Goal: Find specific page/section: Find specific page/section

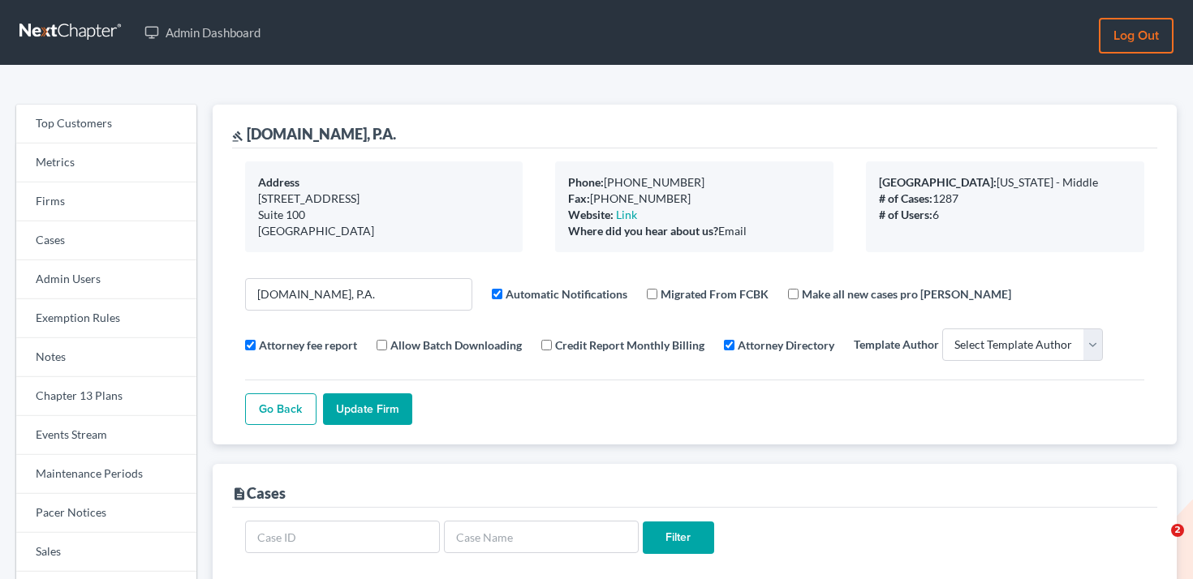
select select
click at [86, 203] on link "Firms" at bounding box center [106, 202] width 180 height 39
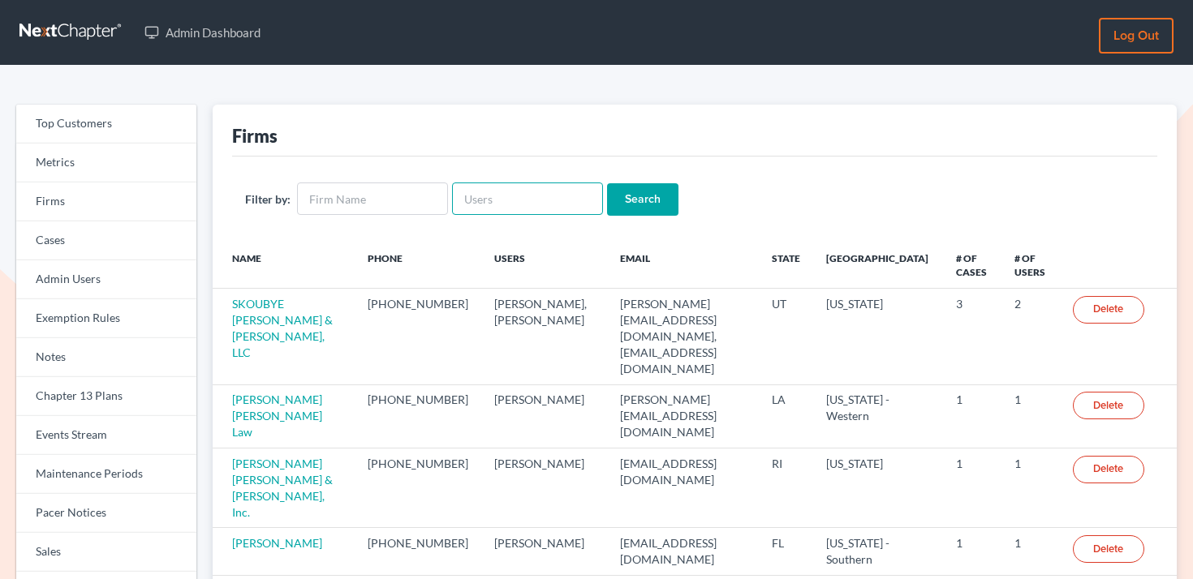
click at [506, 200] on input "text" at bounding box center [527, 199] width 151 height 32
paste input "[PERSON_NAME][EMAIL_ADDRESS][DOMAIN_NAME]"
type input "[PERSON_NAME][EMAIL_ADDRESS][DOMAIN_NAME]"
click at [647, 202] on input "Search" at bounding box center [642, 199] width 71 height 32
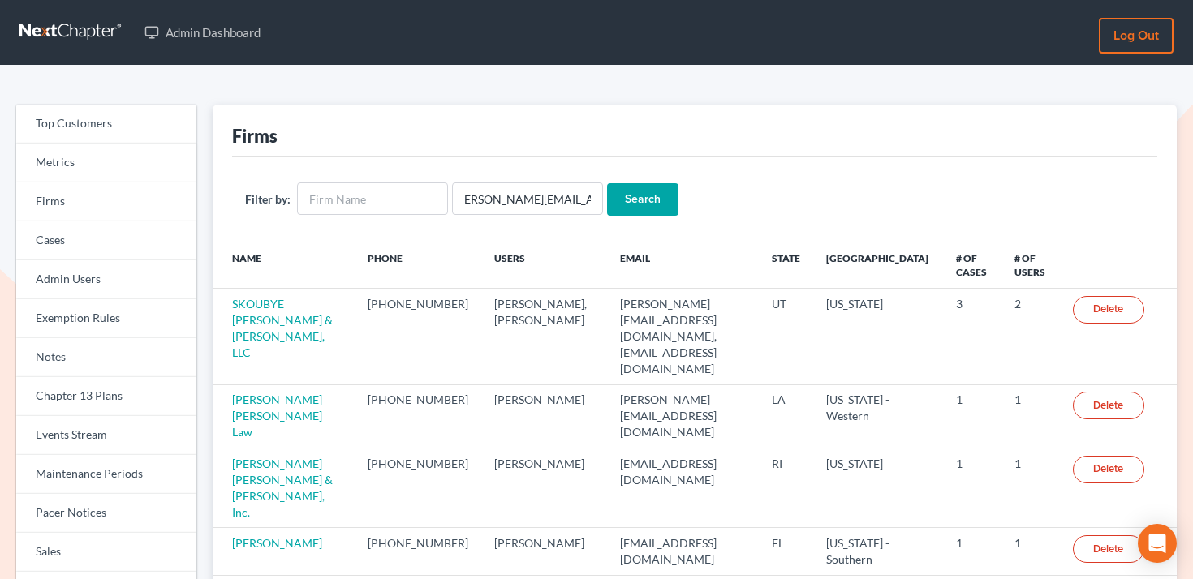
scroll to position [0, 0]
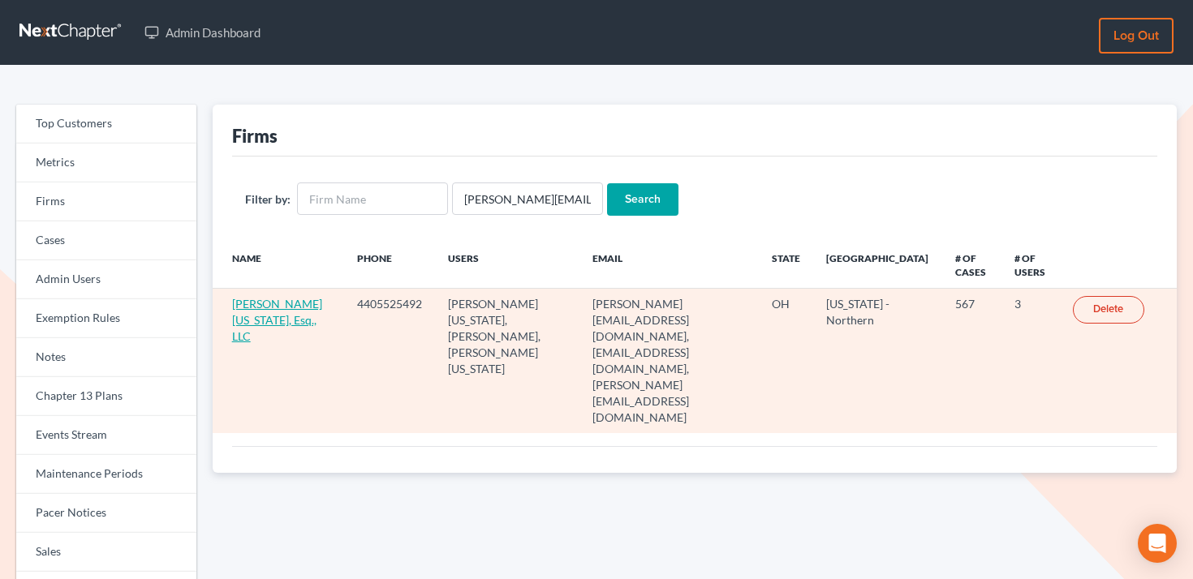
click at [258, 316] on link "Jann C. Washington, Esq., LLC" at bounding box center [277, 320] width 90 height 46
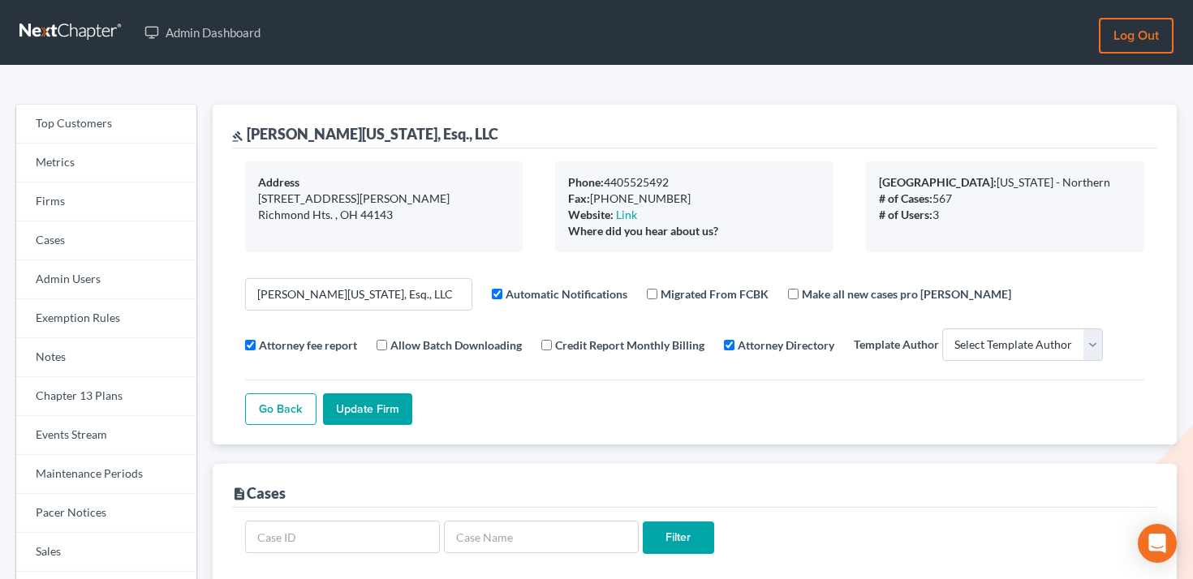
select select
click at [74, 440] on link "Events Stream" at bounding box center [106, 435] width 180 height 39
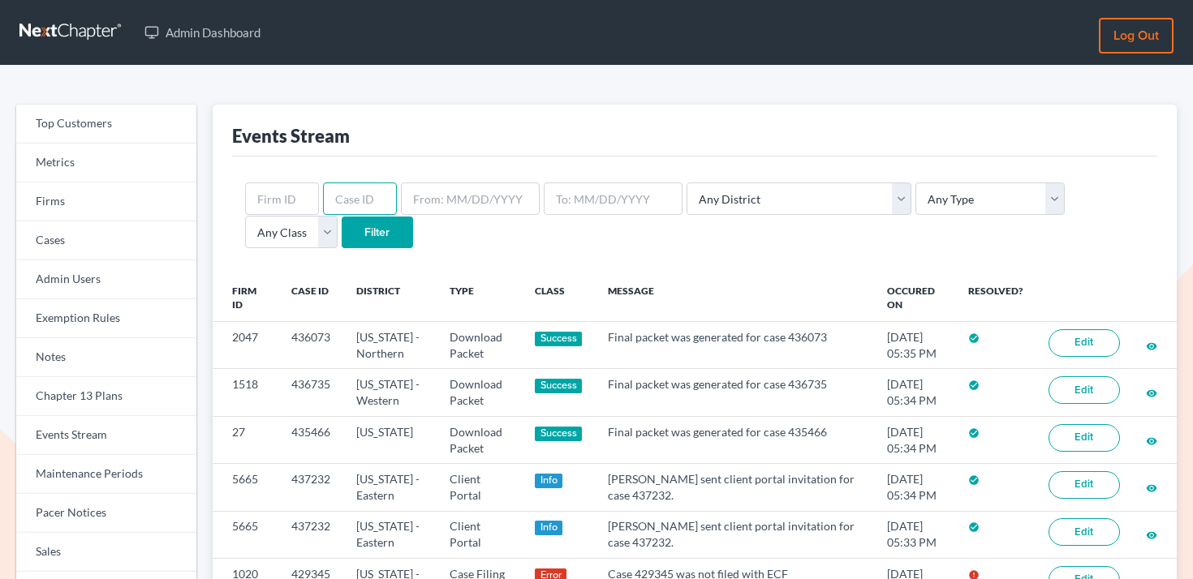
click at [346, 193] on input "text" at bounding box center [360, 199] width 74 height 32
click at [299, 193] on input "text" at bounding box center [282, 199] width 74 height 32
paste input "1020"
type input "1020"
click at [342, 239] on input "Filter" at bounding box center [377, 233] width 71 height 32
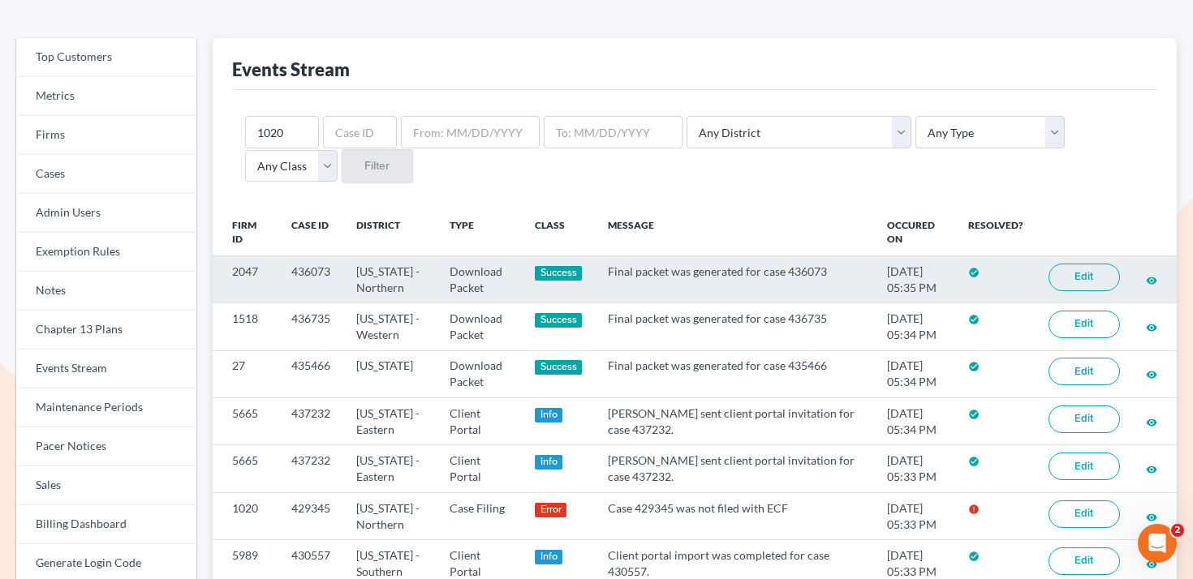
scroll to position [79, 0]
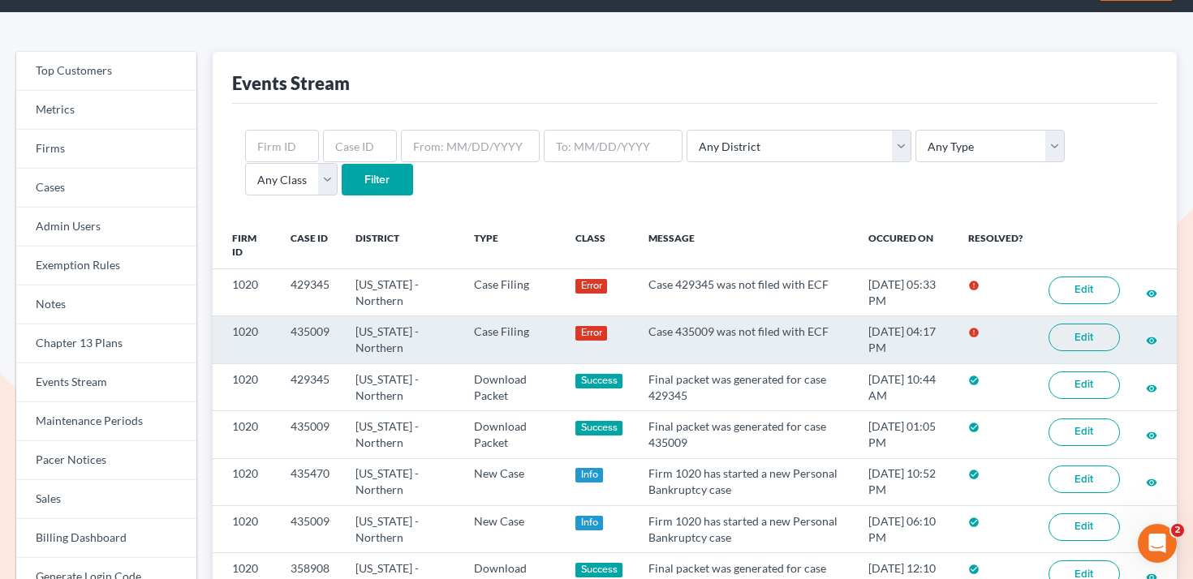
click at [1077, 341] on link "Edit" at bounding box center [1083, 338] width 71 height 28
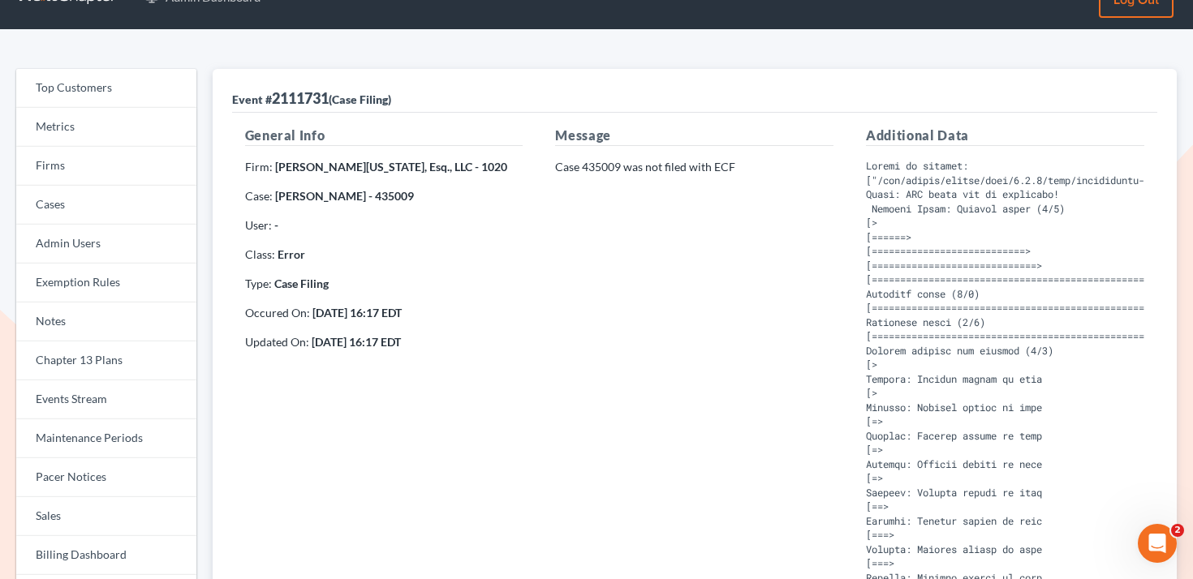
scroll to position [37, 0]
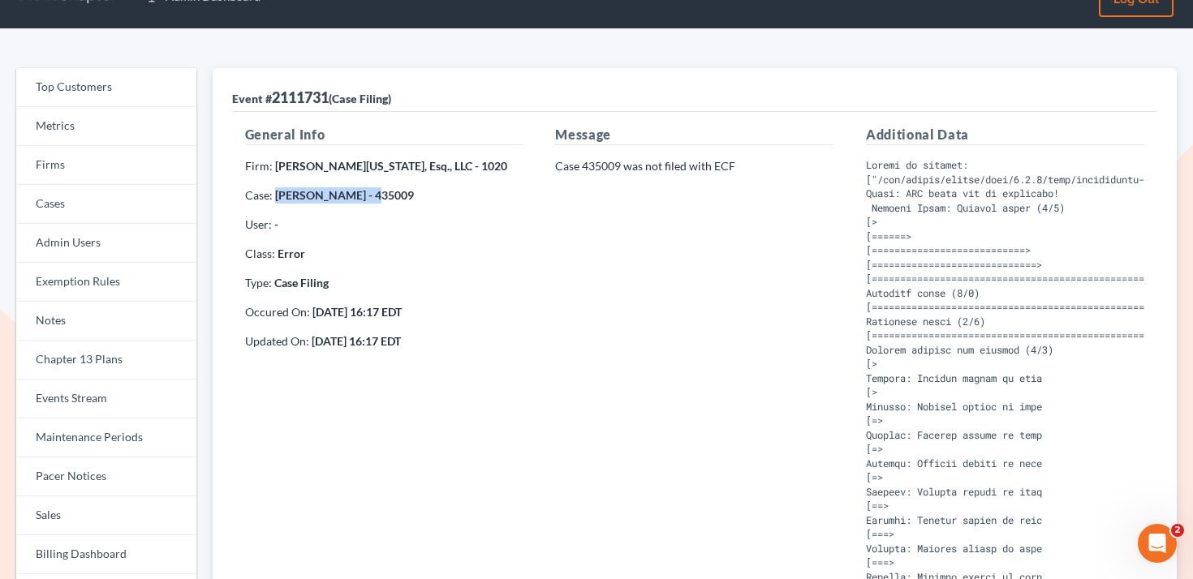
drag, startPoint x: 368, startPoint y: 196, endPoint x: 275, endPoint y: 191, distance: 93.4
click at [275, 191] on strong "Stefanie Richmond - 435009" at bounding box center [344, 195] width 139 height 14
copy strong "Stefanie Richmond"
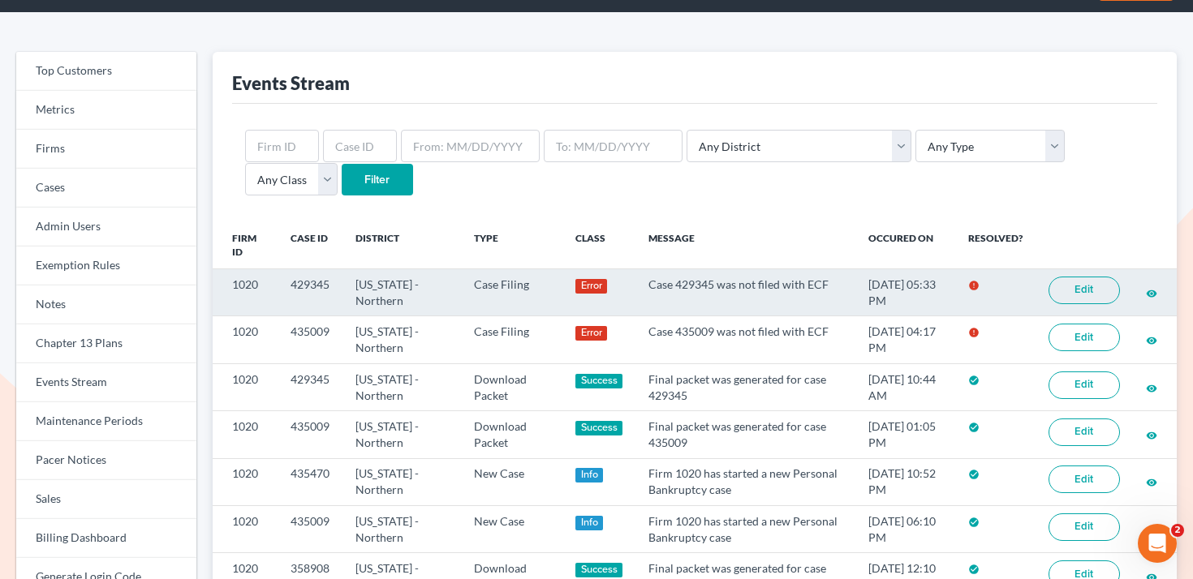
click at [1075, 290] on link "Edit" at bounding box center [1083, 291] width 71 height 28
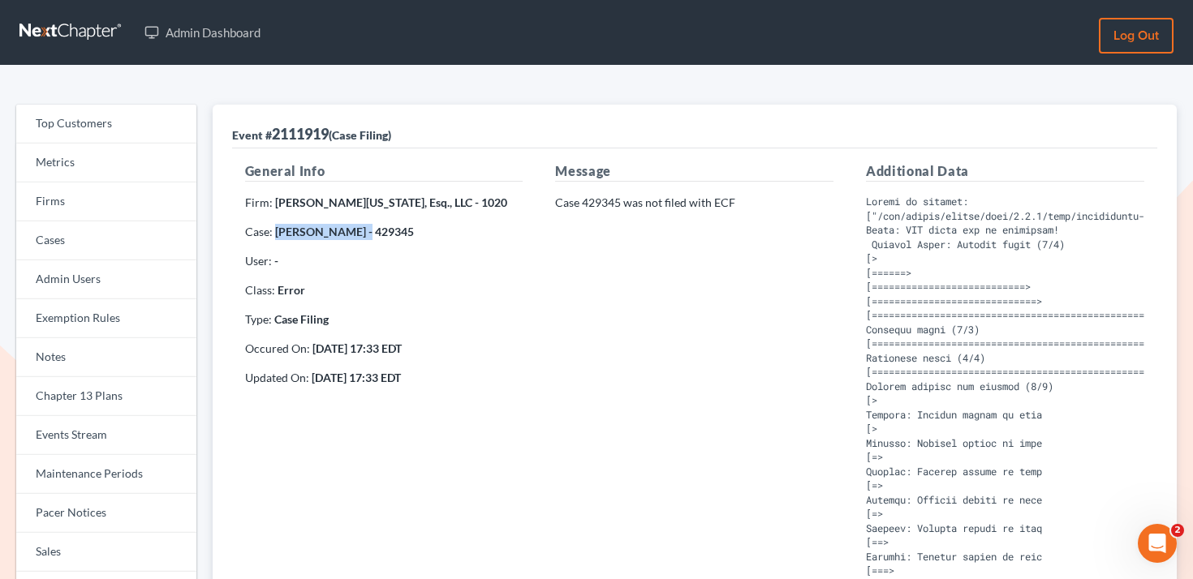
drag, startPoint x: 354, startPoint y: 231, endPoint x: 276, endPoint y: 227, distance: 78.0
click at [276, 227] on strong "[PERSON_NAME] - 429345" at bounding box center [344, 232] width 139 height 14
copy strong "[PERSON_NAME]"
click at [380, 233] on strong "[PERSON_NAME] - 429345" at bounding box center [344, 232] width 139 height 14
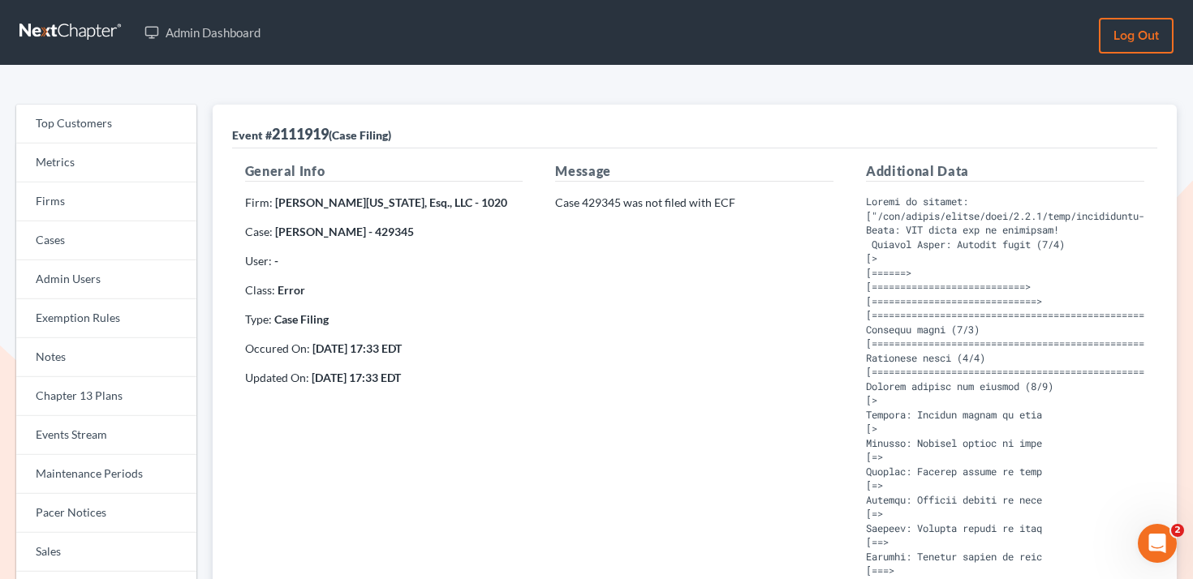
click at [380, 233] on strong "[PERSON_NAME] - 429345" at bounding box center [344, 232] width 139 height 14
copy strong "429345"
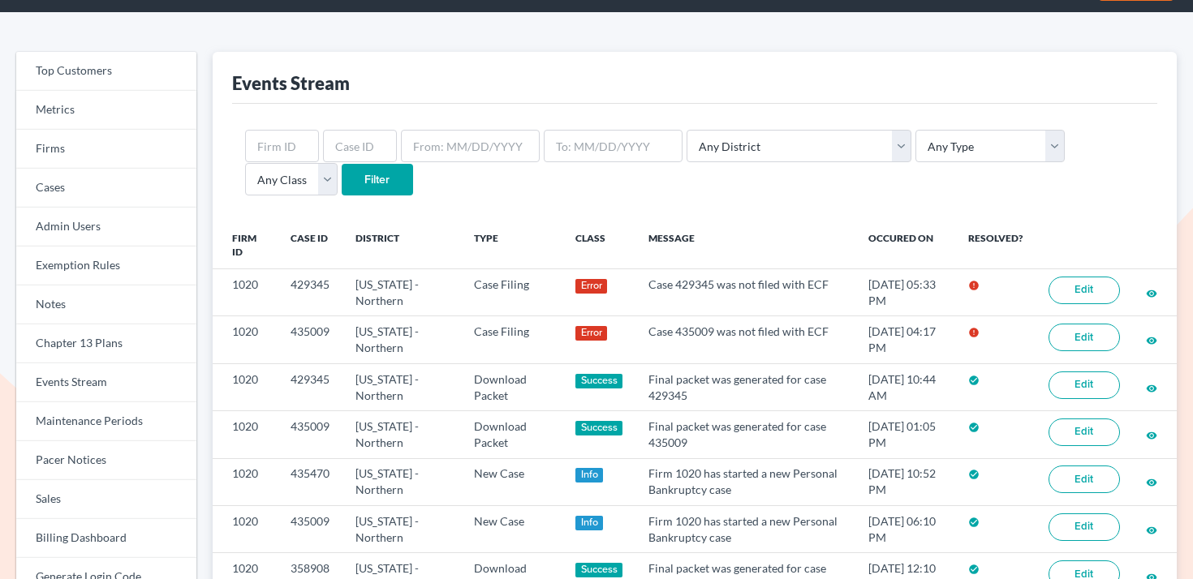
scroll to position [53, 0]
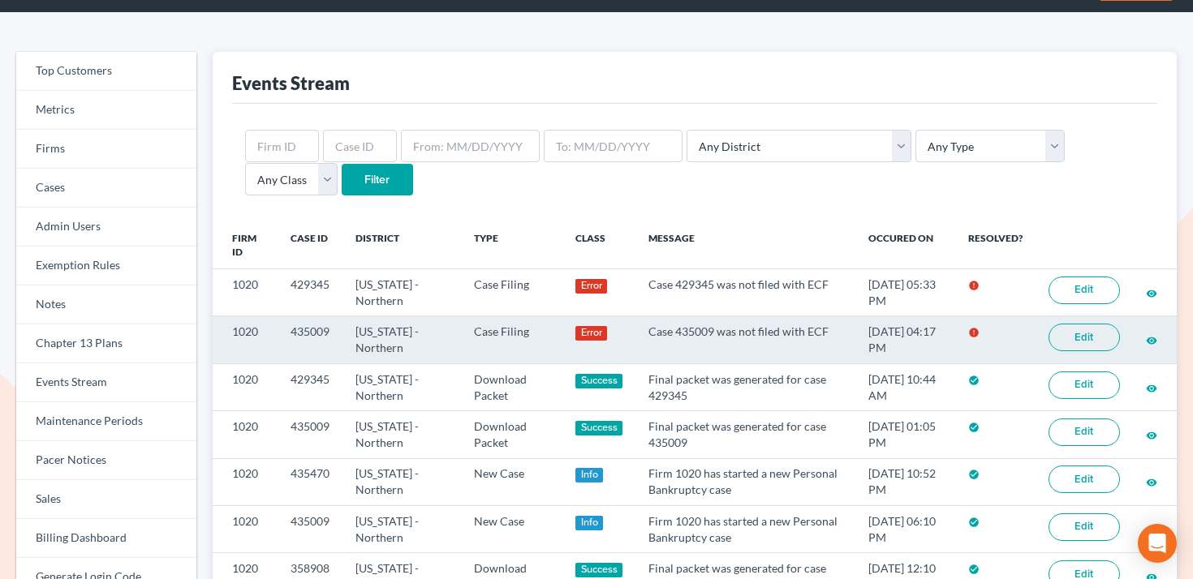
click at [313, 327] on td "435009" at bounding box center [309, 339] width 65 height 47
copy td "435009"
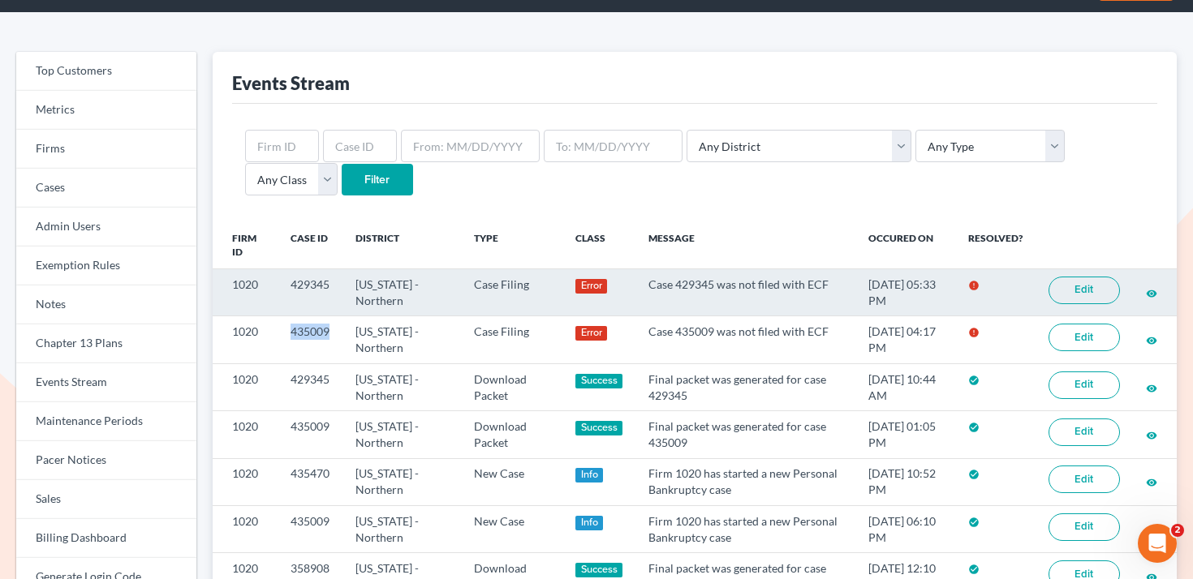
click at [1096, 288] on link "Edit" at bounding box center [1083, 291] width 71 height 28
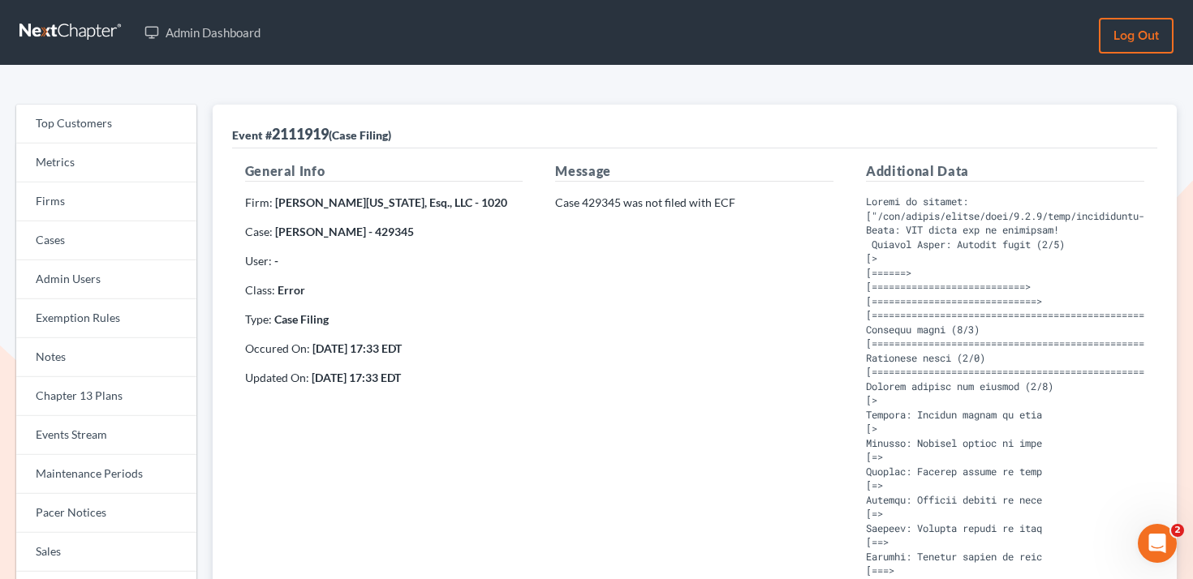
click at [393, 228] on strong "[PERSON_NAME] - 429345" at bounding box center [344, 232] width 139 height 14
copy strong "429345"
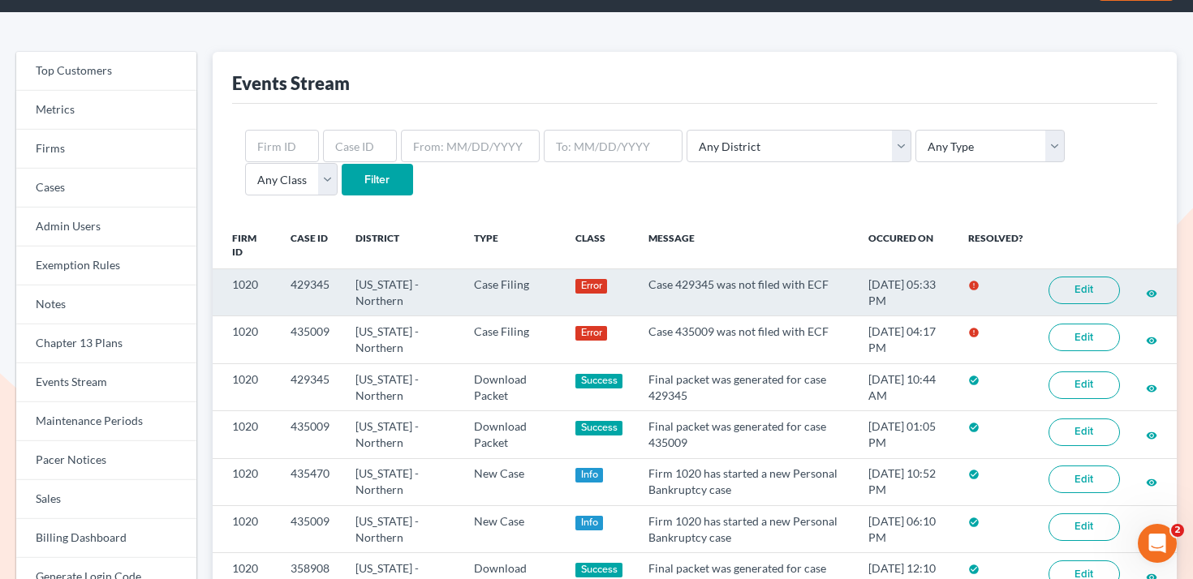
click at [245, 282] on td "1020" at bounding box center [245, 292] width 65 height 47
copy td "1020"
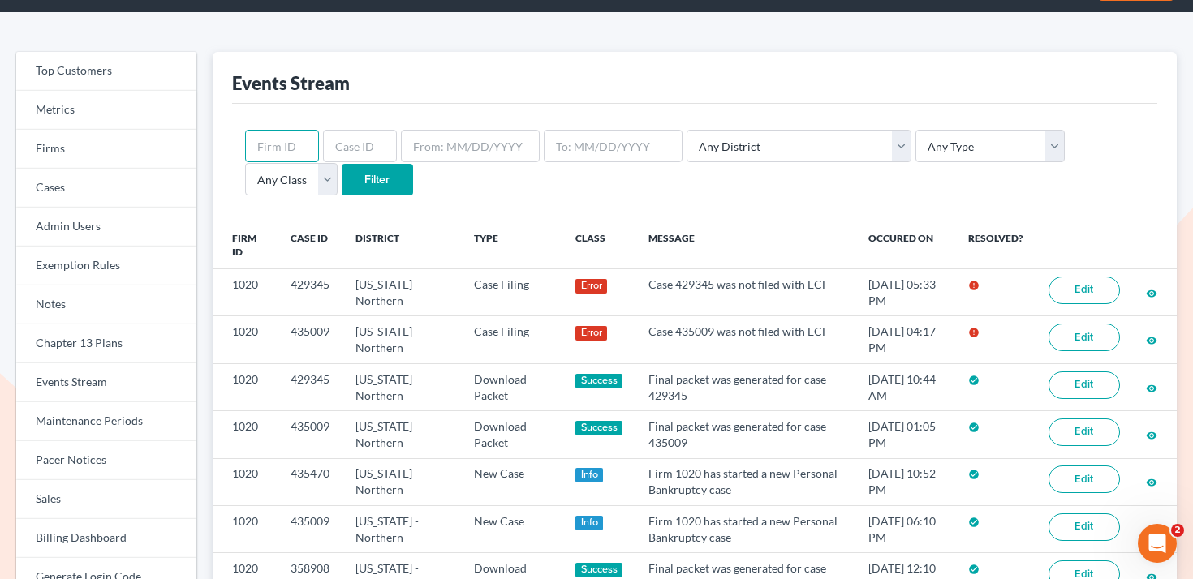
click at [289, 138] on input "text" at bounding box center [282, 146] width 74 height 32
paste input "1020"
type input "1020"
click at [342, 184] on input "Filter" at bounding box center [377, 180] width 71 height 32
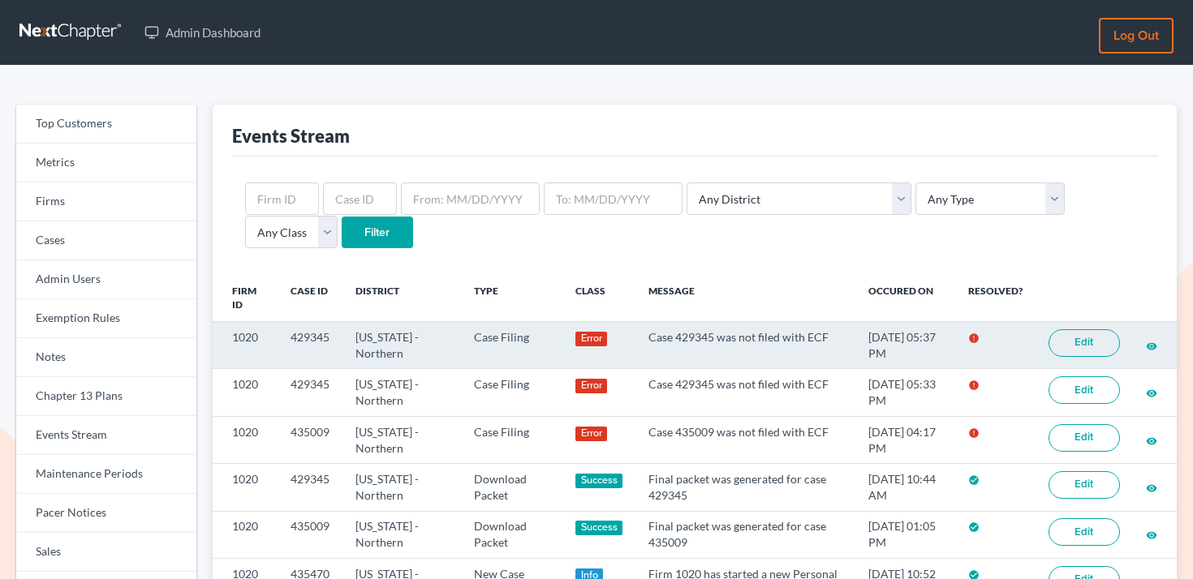
click at [1099, 336] on link "Edit" at bounding box center [1083, 343] width 71 height 28
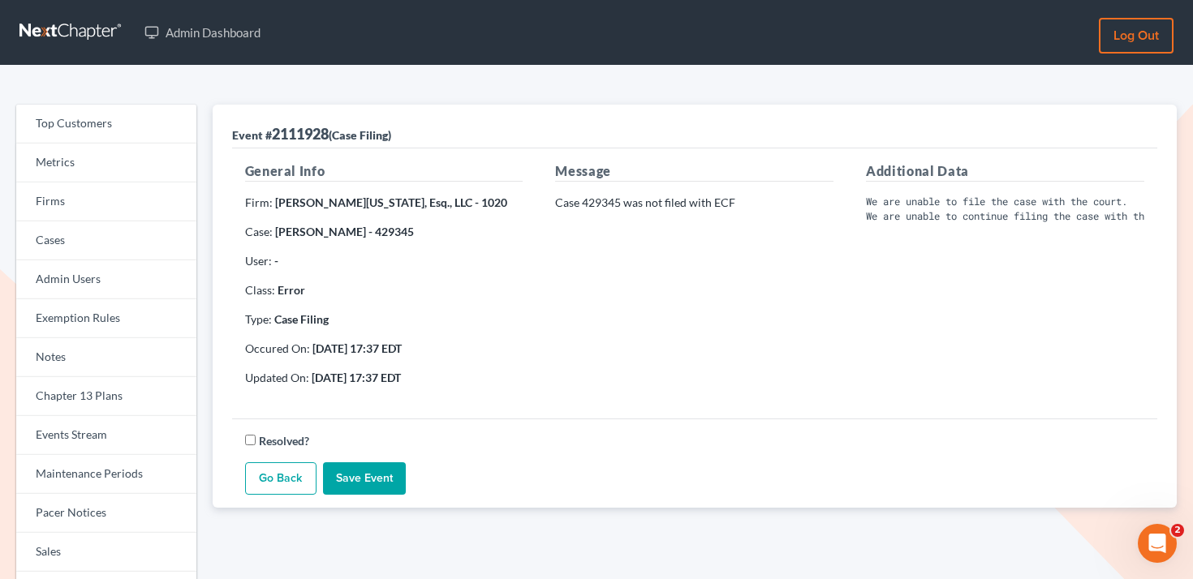
click at [371, 234] on strong "[PERSON_NAME] - 429345" at bounding box center [344, 232] width 139 height 14
copy strong "429345"
click at [101, 214] on link "Firms" at bounding box center [106, 202] width 180 height 39
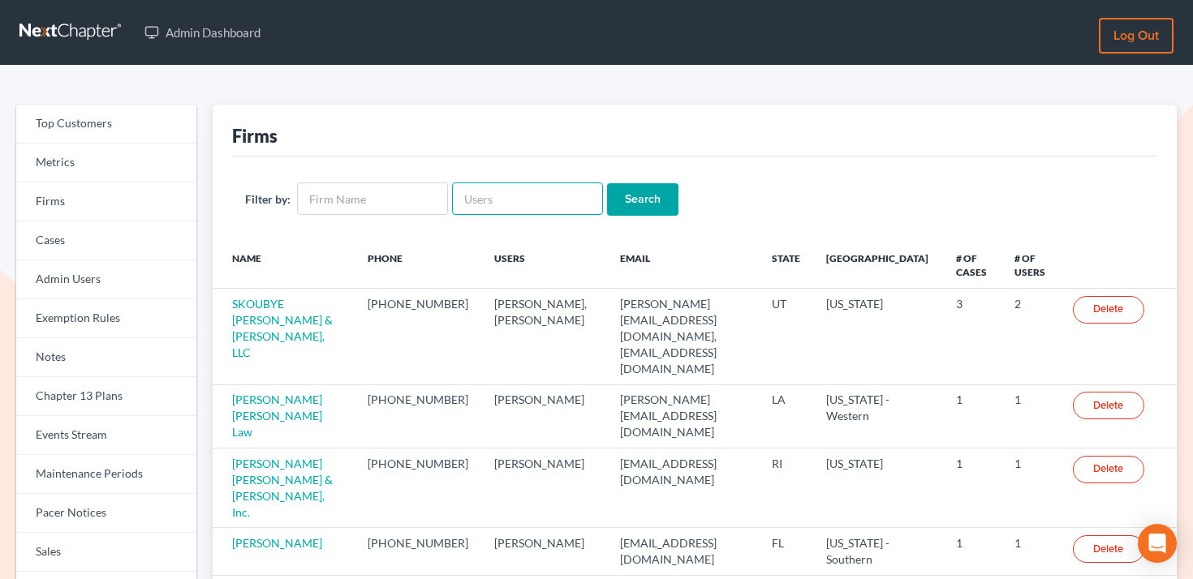
click at [488, 196] on input "text" at bounding box center [527, 199] width 151 height 32
paste input "[EMAIL_ADDRESS][DOMAIN_NAME]"
type input "lbenavides@aspalaw.com"
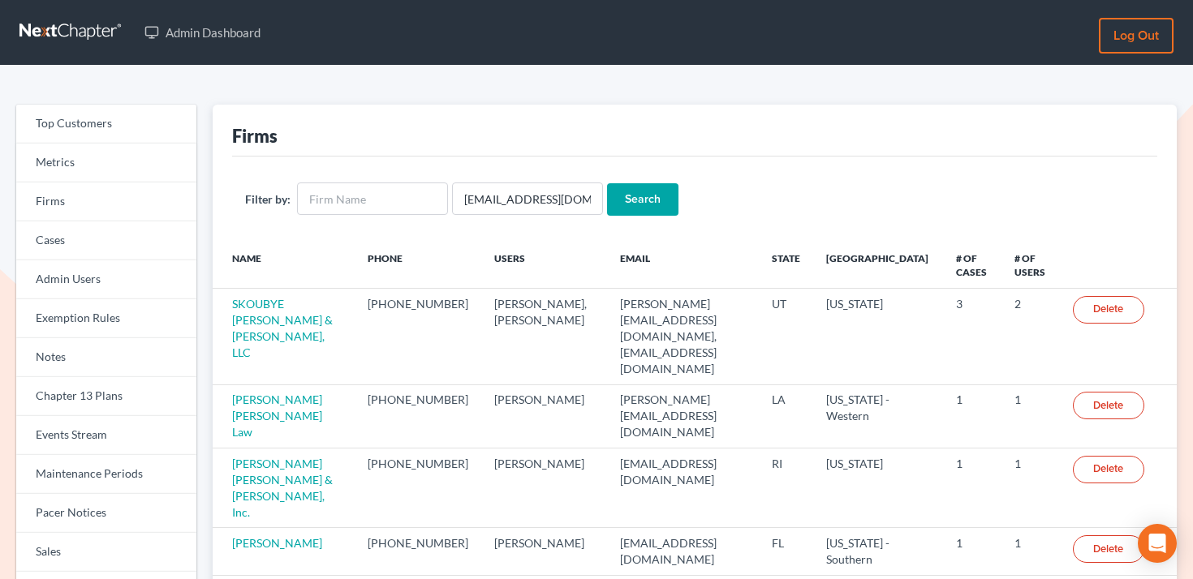
click at [612, 196] on input "Search" at bounding box center [642, 199] width 71 height 32
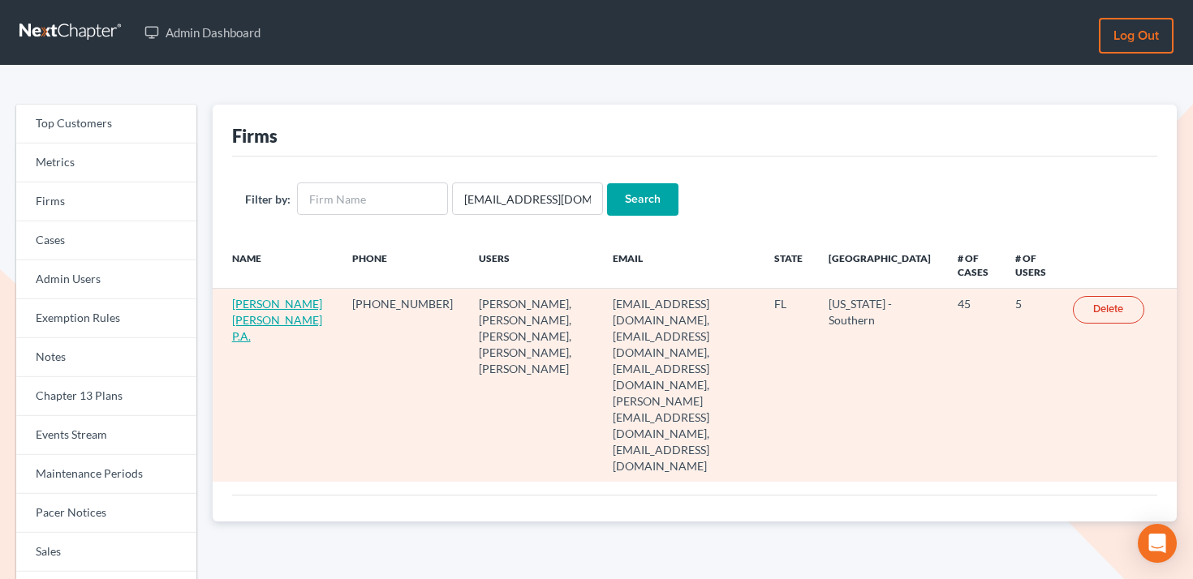
click at [258, 305] on link "[PERSON_NAME] [PERSON_NAME] P.A." at bounding box center [277, 320] width 90 height 46
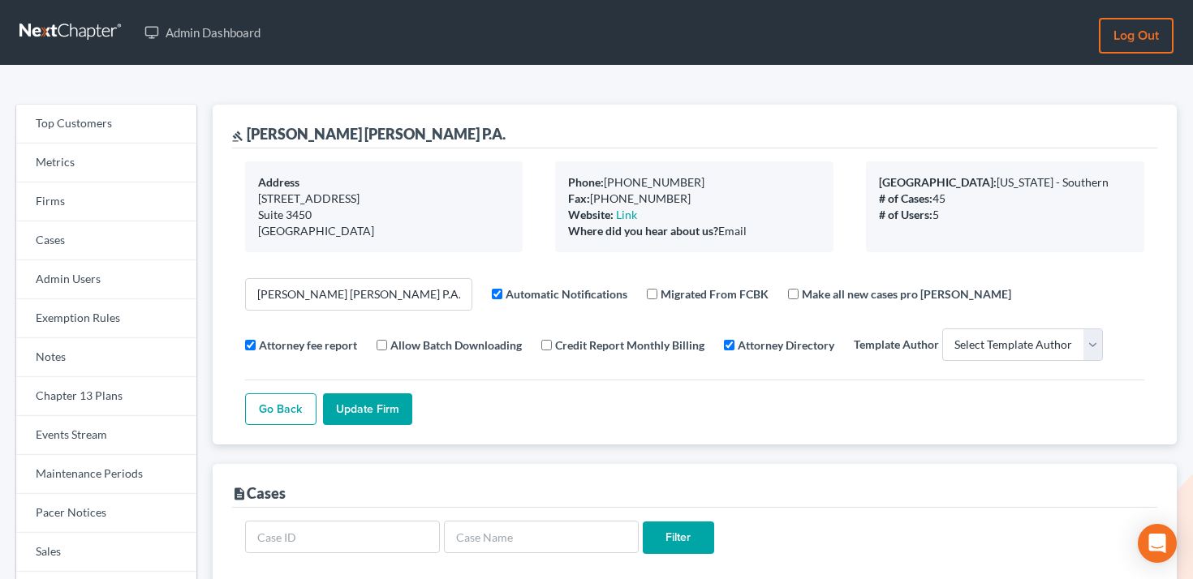
select select
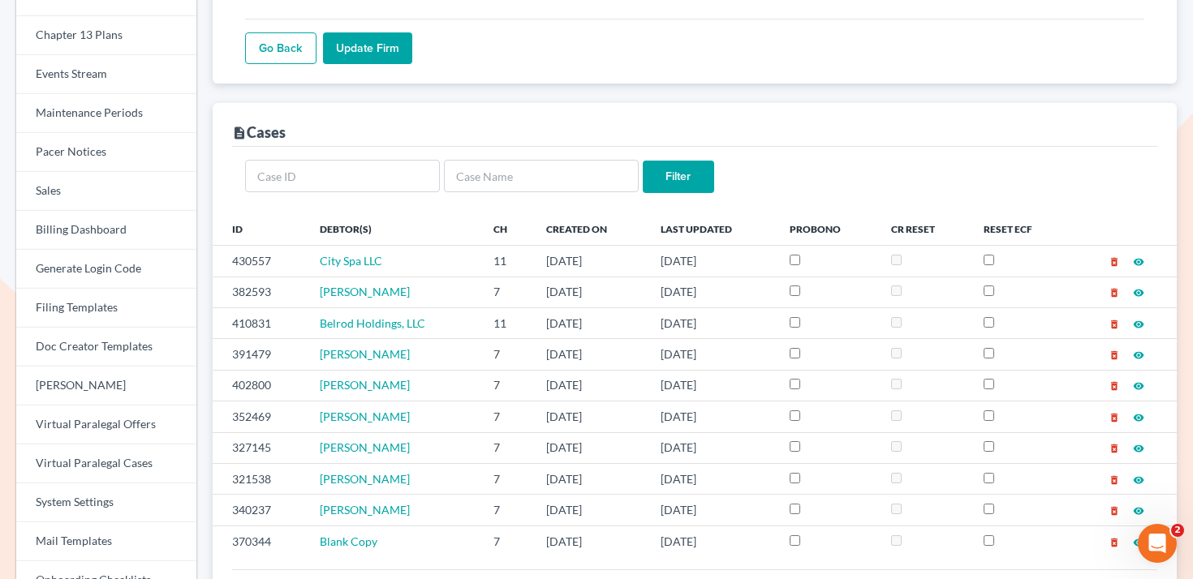
scroll to position [385, 0]
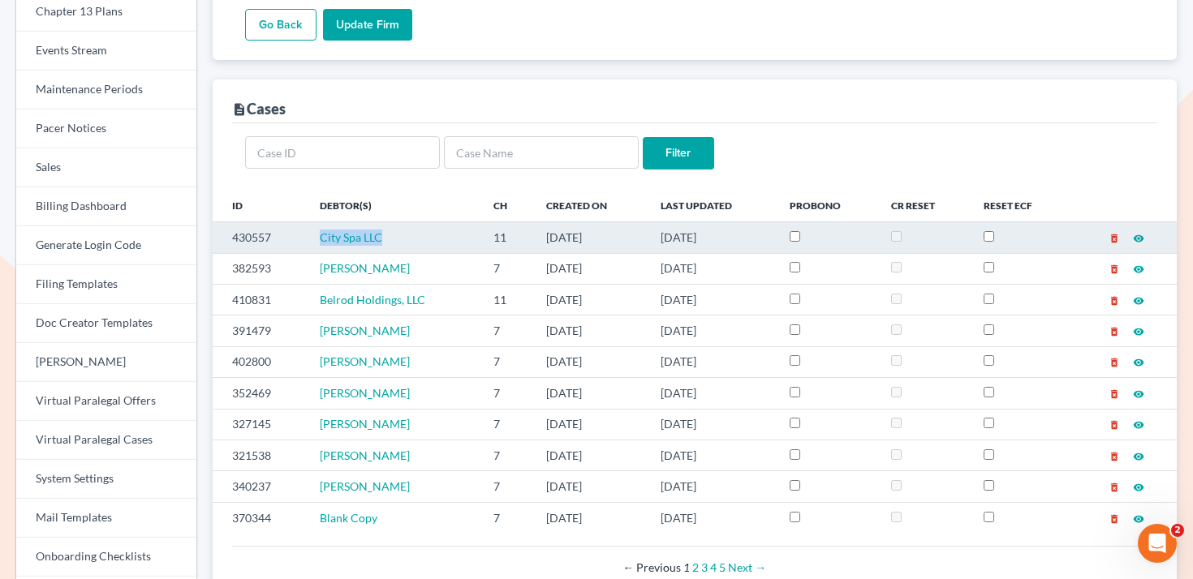
drag, startPoint x: 411, startPoint y: 238, endPoint x: 296, endPoint y: 236, distance: 114.4
click at [296, 236] on tr "430557 City Spa LLC 11 [DATE] [DATE] delete_forever visibility" at bounding box center [695, 237] width 964 height 31
copy tr "City Spa LLC"
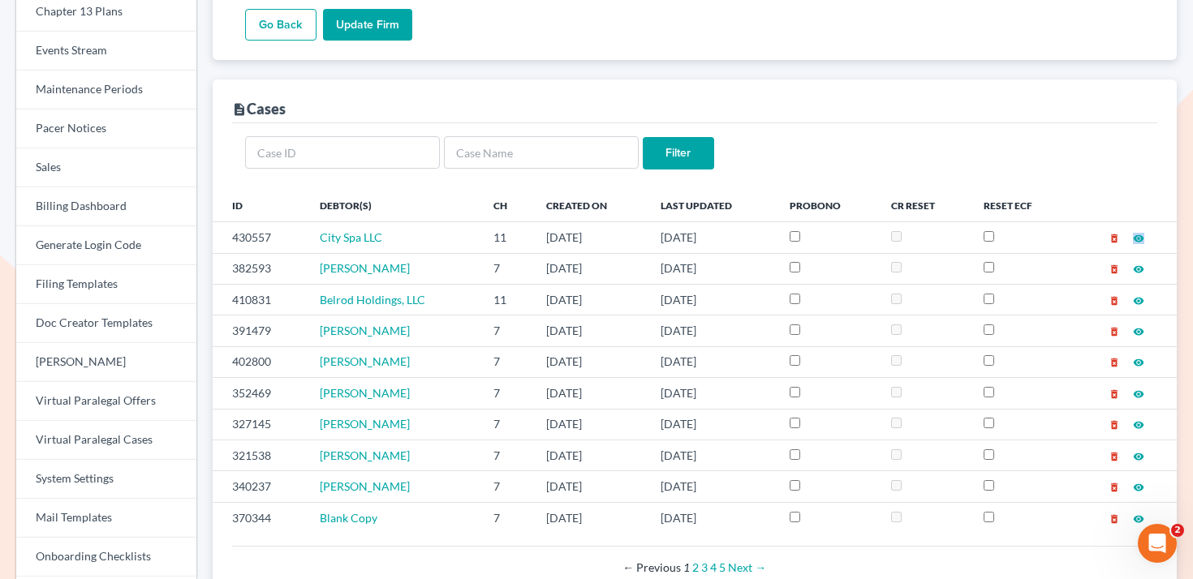
scroll to position [0, 0]
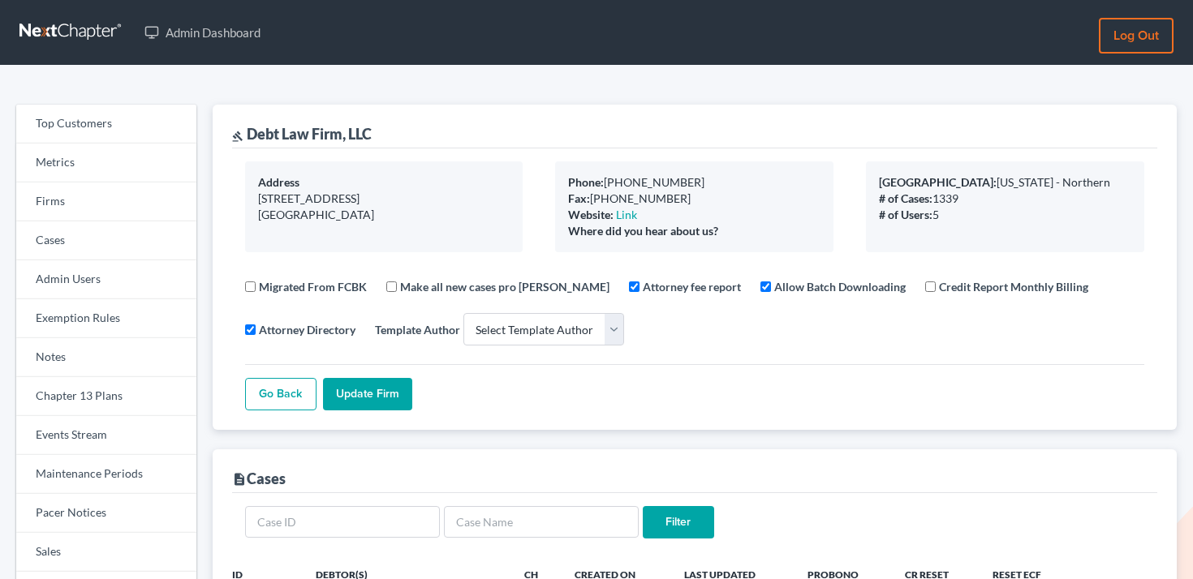
select select
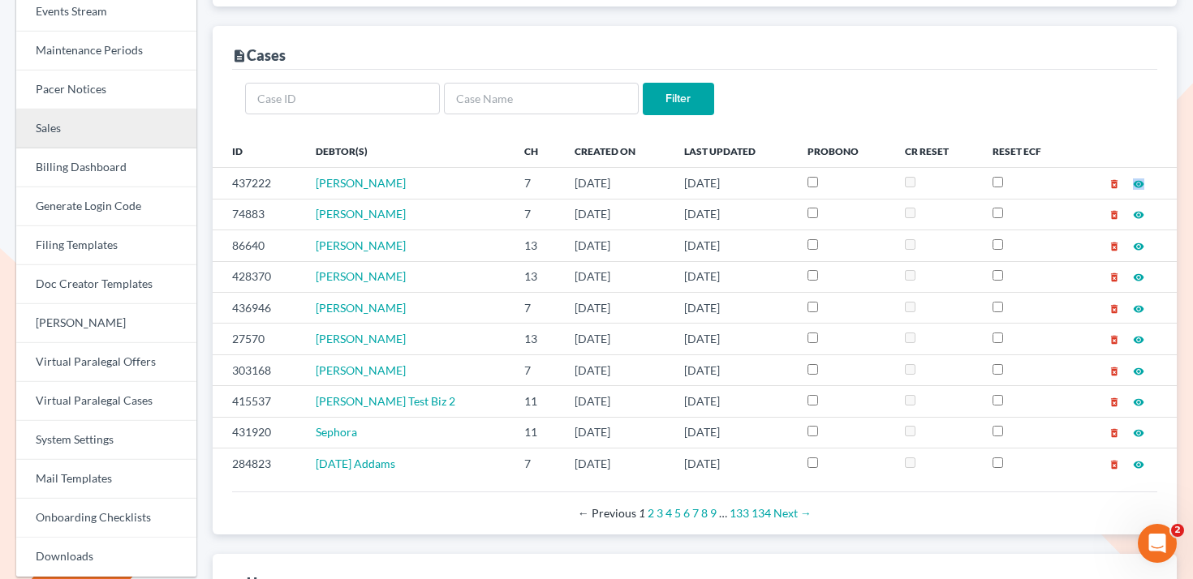
scroll to position [30, 0]
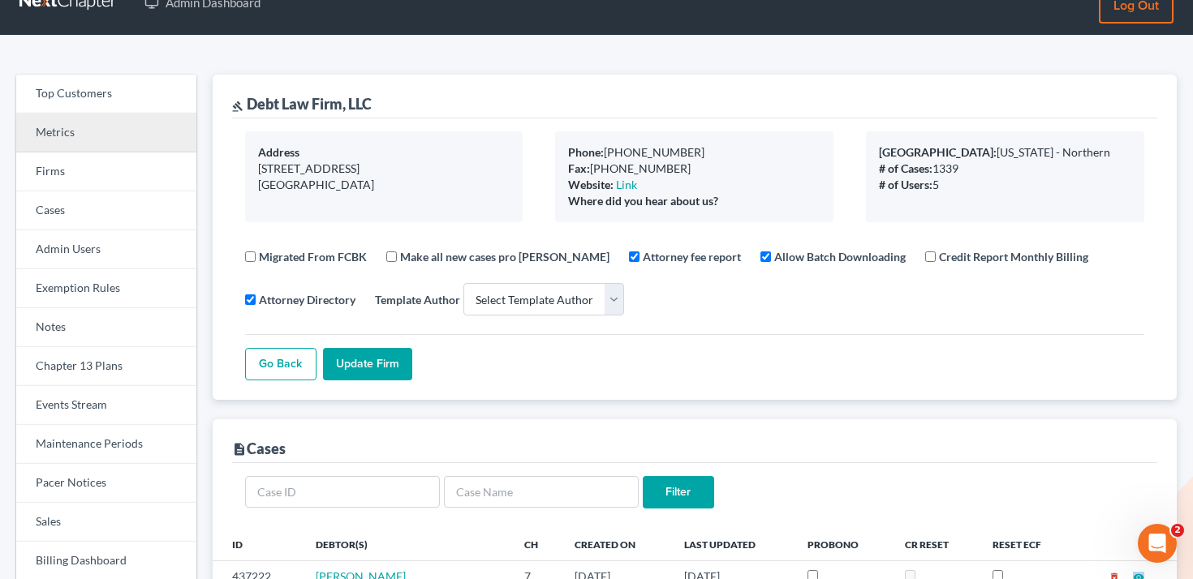
click at [100, 149] on link "Metrics" at bounding box center [106, 133] width 180 height 39
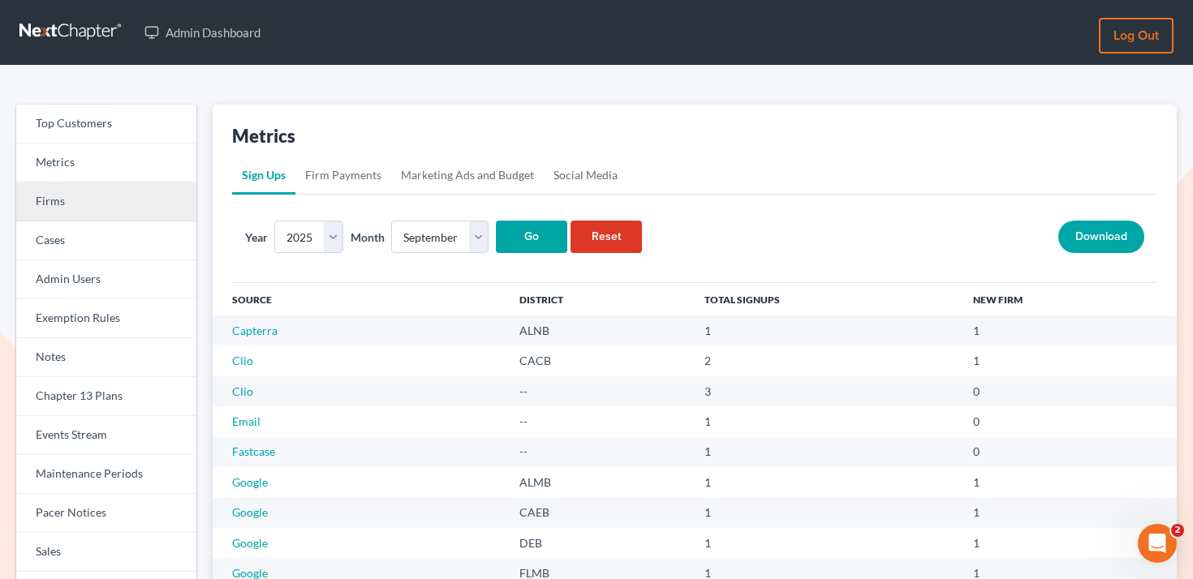
click at [121, 189] on link "Firms" at bounding box center [106, 202] width 180 height 39
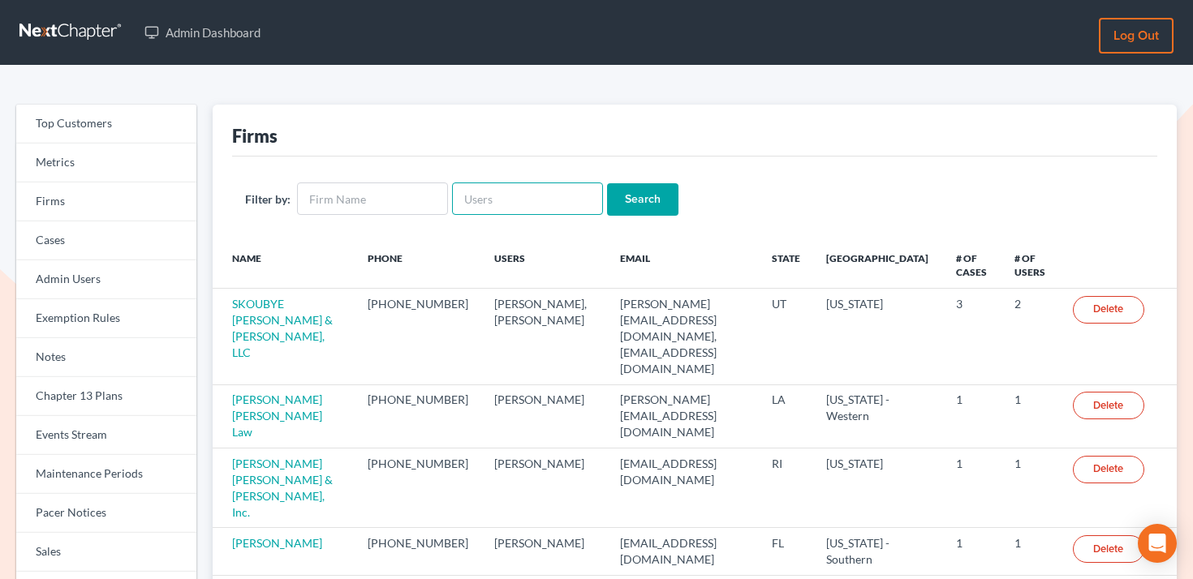
click at [479, 209] on input "text" at bounding box center [527, 199] width 151 height 32
paste input "jann@jwashingtonlaw.com"
type input "jann@jwashingtonlaw.com"
click at [631, 200] on input "Search" at bounding box center [642, 199] width 71 height 32
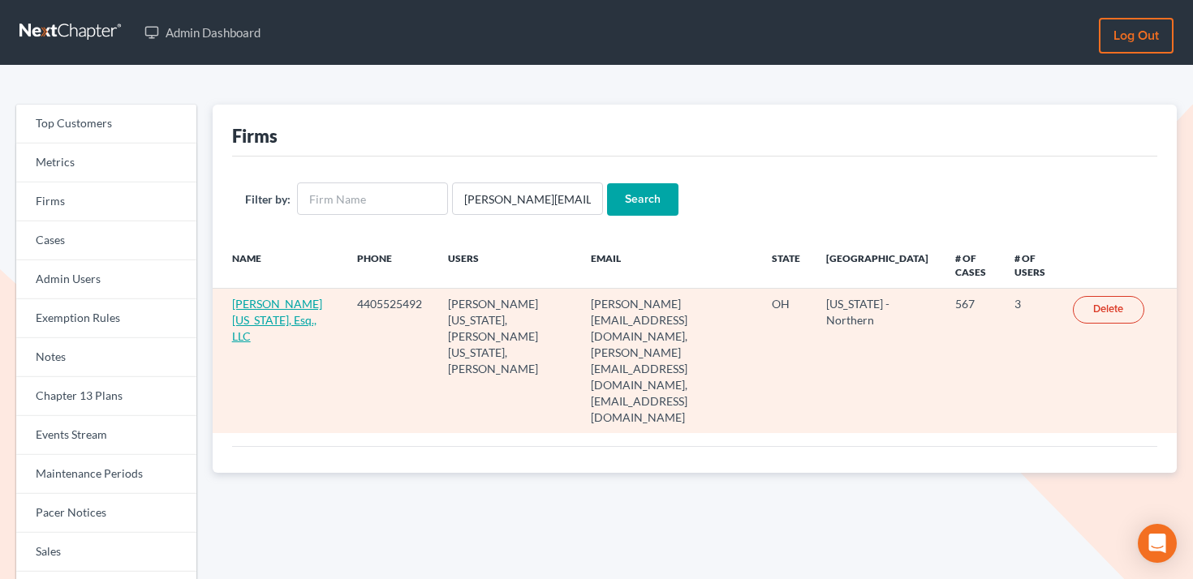
click at [252, 324] on link "[PERSON_NAME][US_STATE], Esq., LLC" at bounding box center [277, 320] width 90 height 46
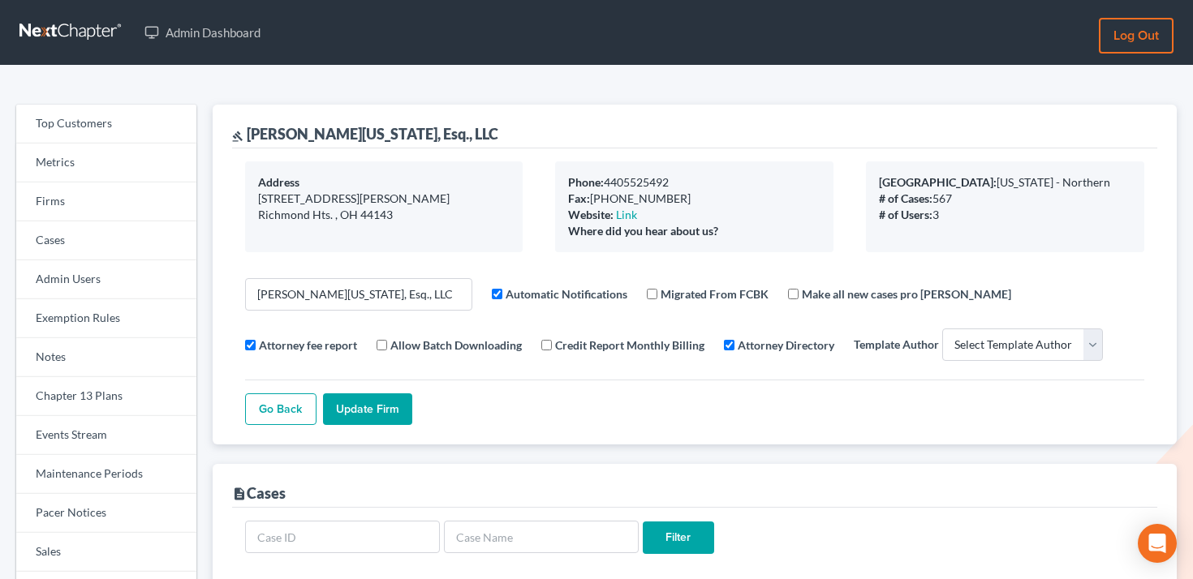
select select
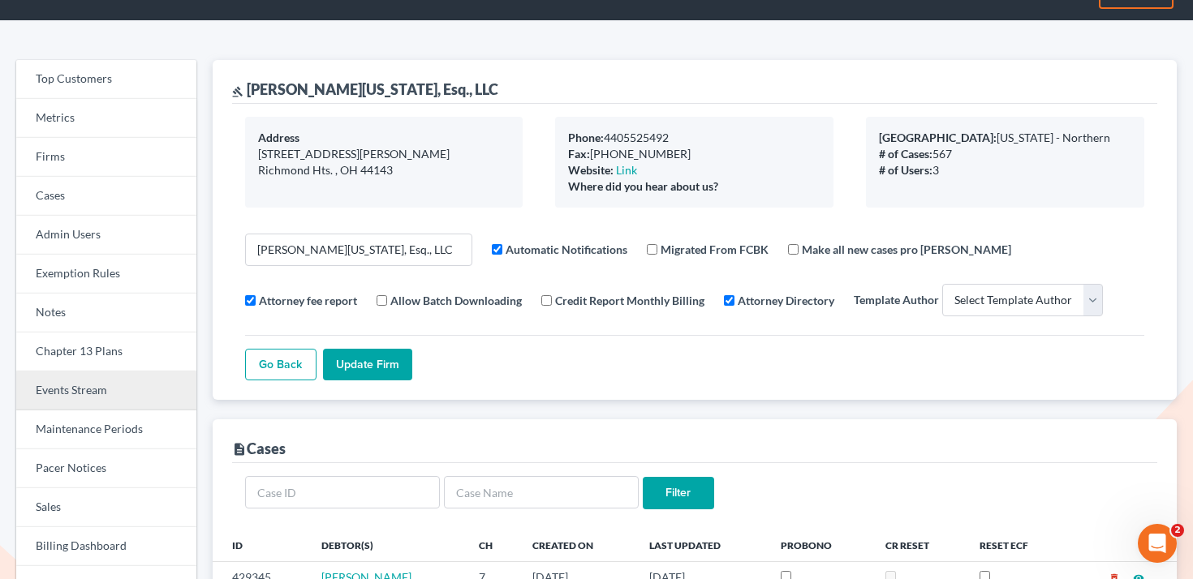
click at [79, 394] on link "Events Stream" at bounding box center [106, 391] width 180 height 39
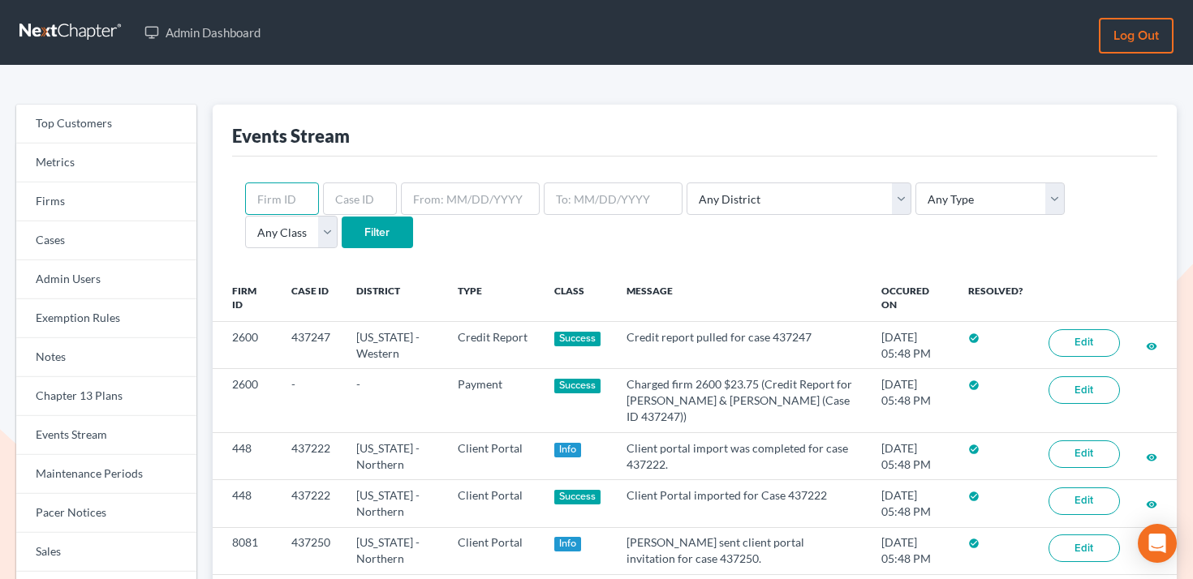
click at [287, 195] on input "text" at bounding box center [282, 199] width 74 height 32
paste input "1020"
type input "1020"
click at [342, 229] on input "Filter" at bounding box center [377, 233] width 71 height 32
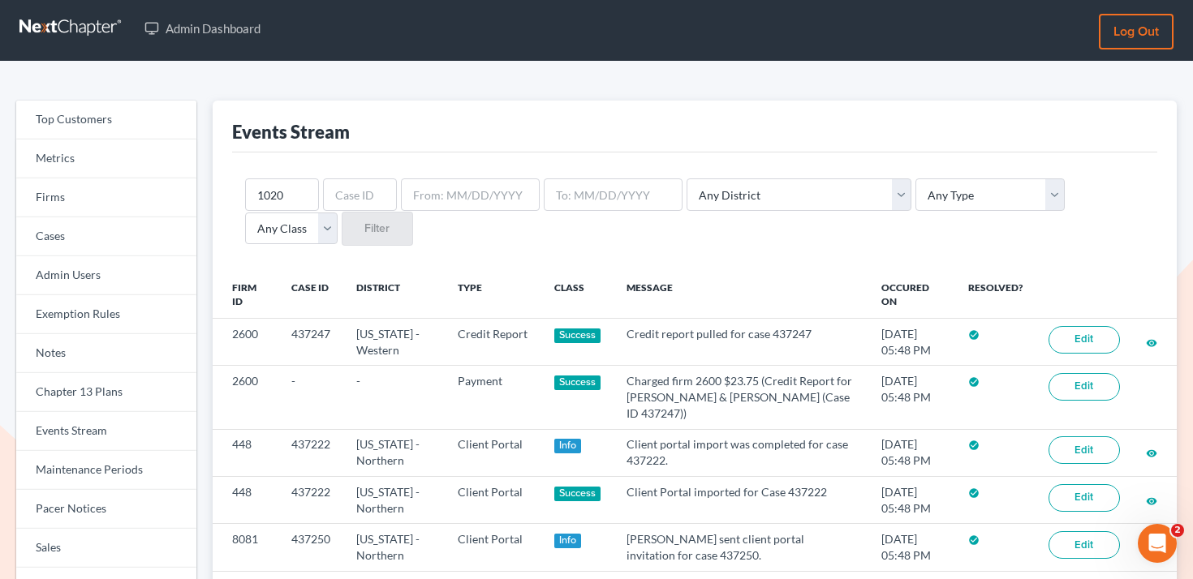
scroll to position [11, 0]
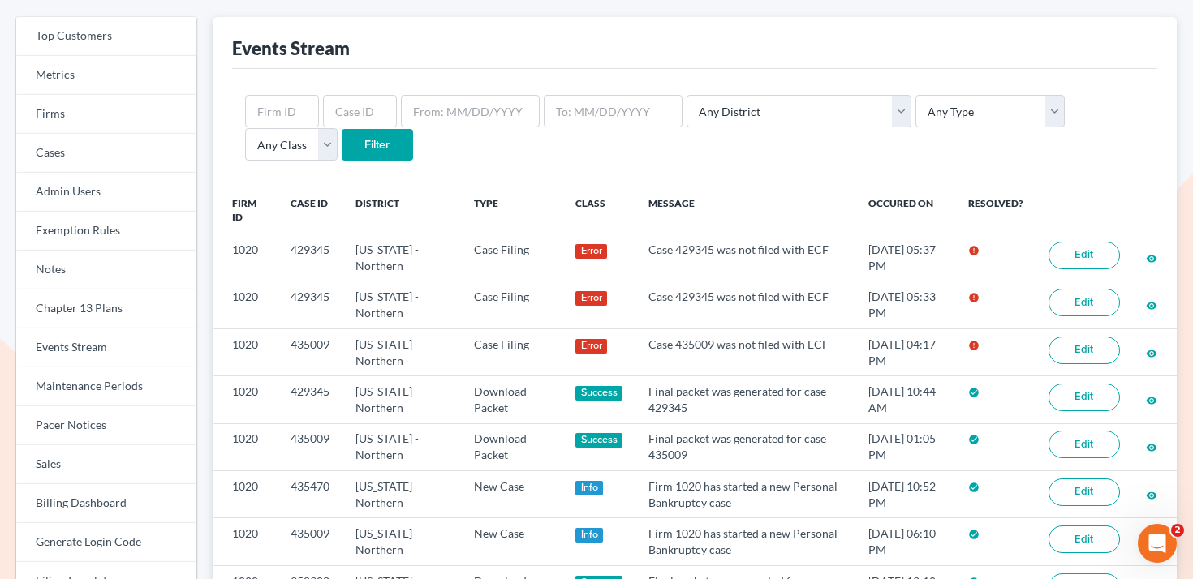
scroll to position [90, 0]
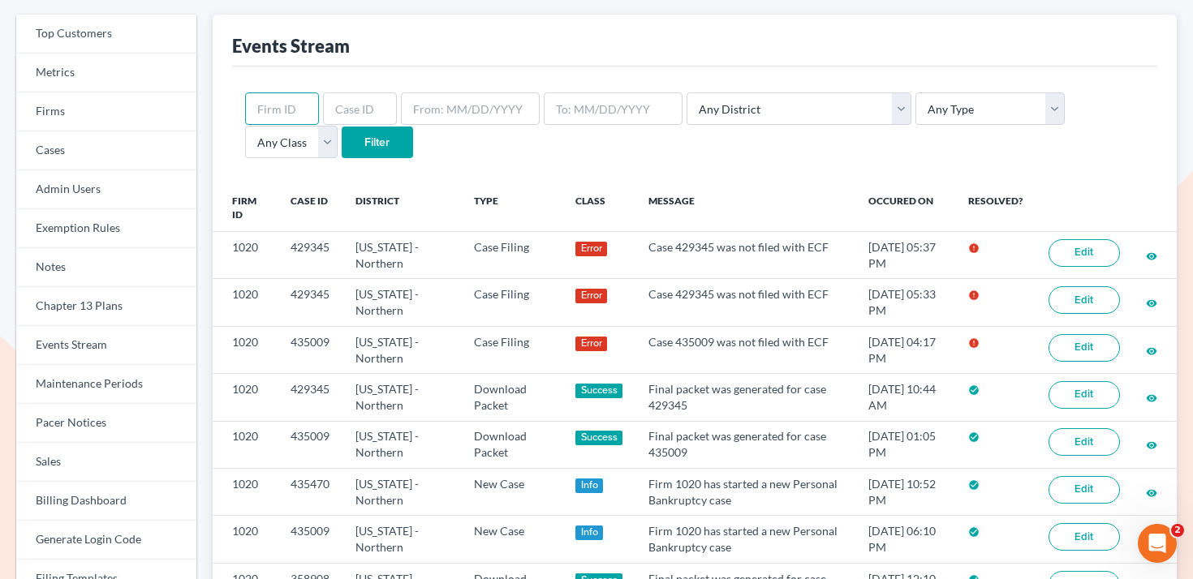
click at [293, 103] on input "text" at bounding box center [282, 108] width 74 height 32
paste input "1020"
type input "1020"
click at [342, 135] on input "Filter" at bounding box center [377, 143] width 71 height 32
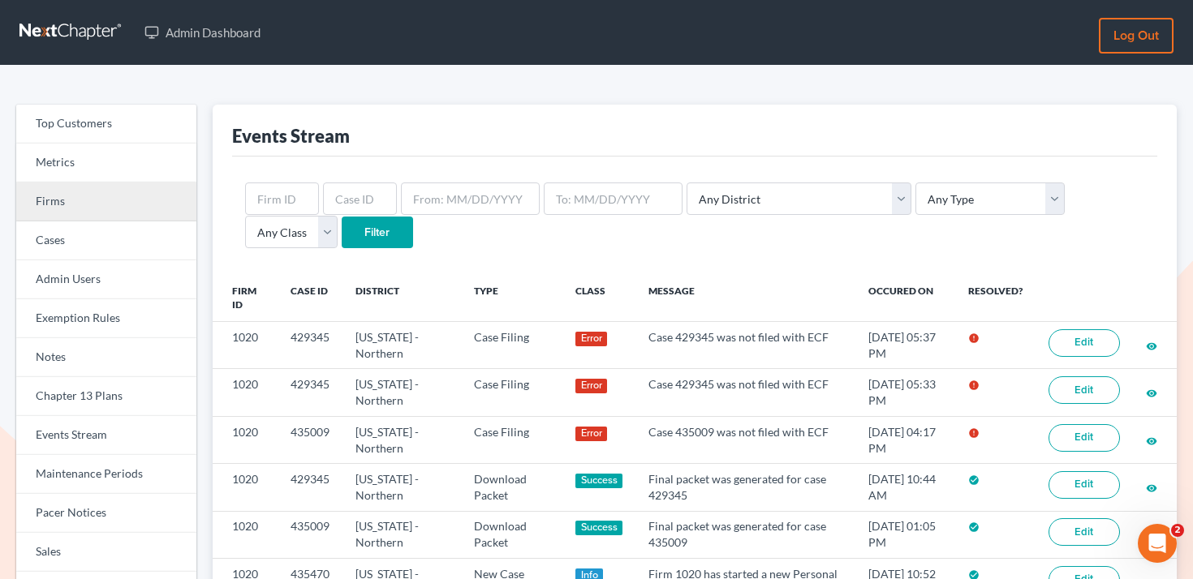
click at [94, 205] on link "Firms" at bounding box center [106, 202] width 180 height 39
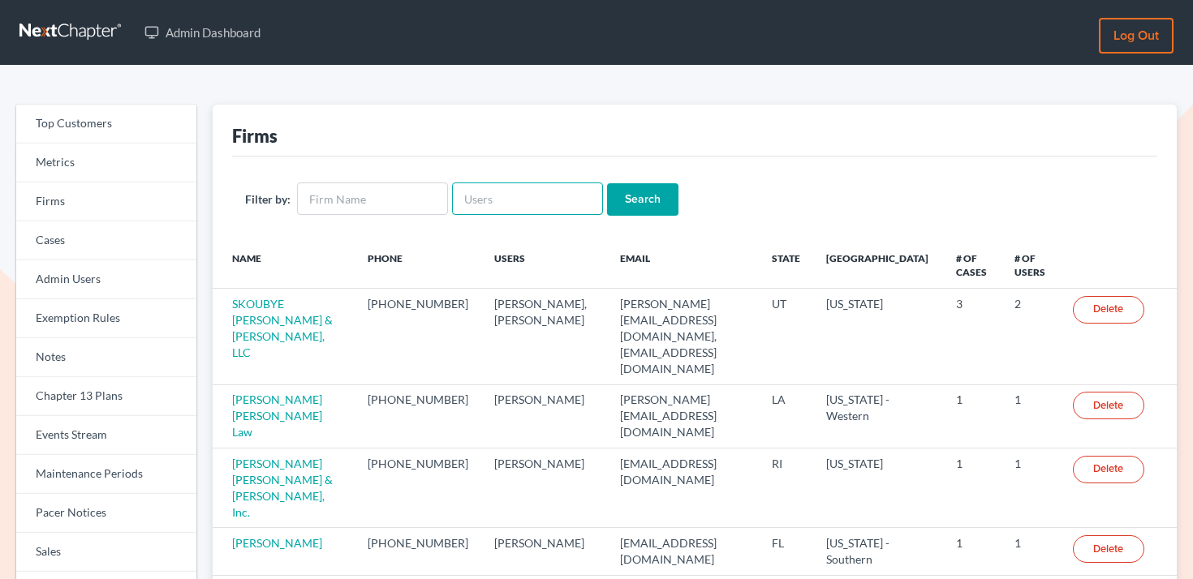
click at [490, 192] on input "text" at bounding box center [527, 199] width 151 height 32
paste input "[EMAIL_ADDRESS][DOMAIN_NAME]"
type input "[EMAIL_ADDRESS][DOMAIN_NAME]"
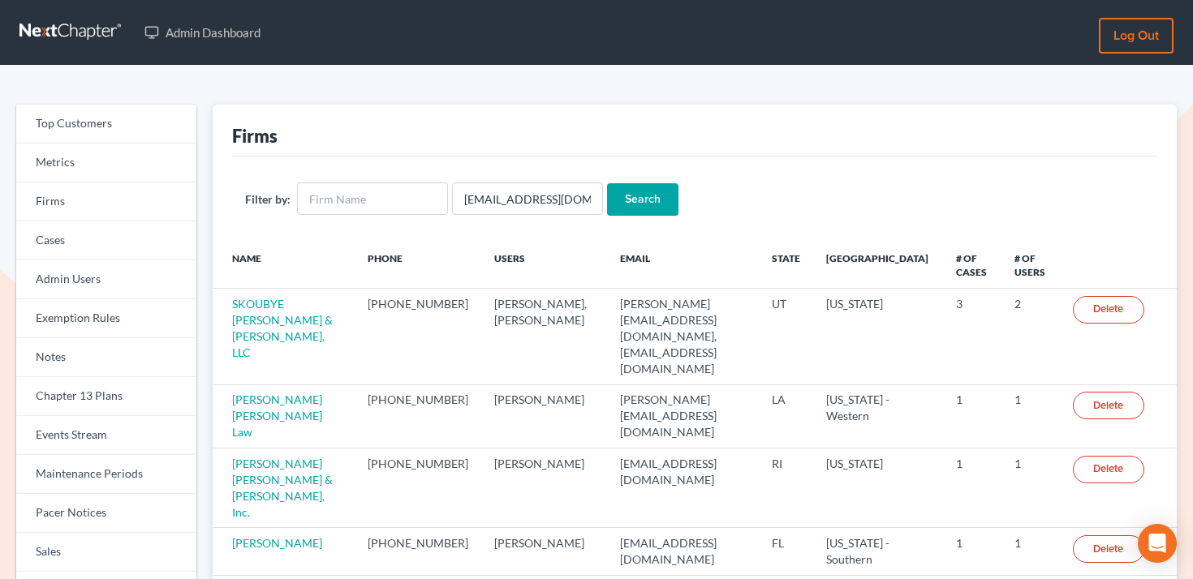
click at [632, 208] on input "Search" at bounding box center [642, 199] width 71 height 32
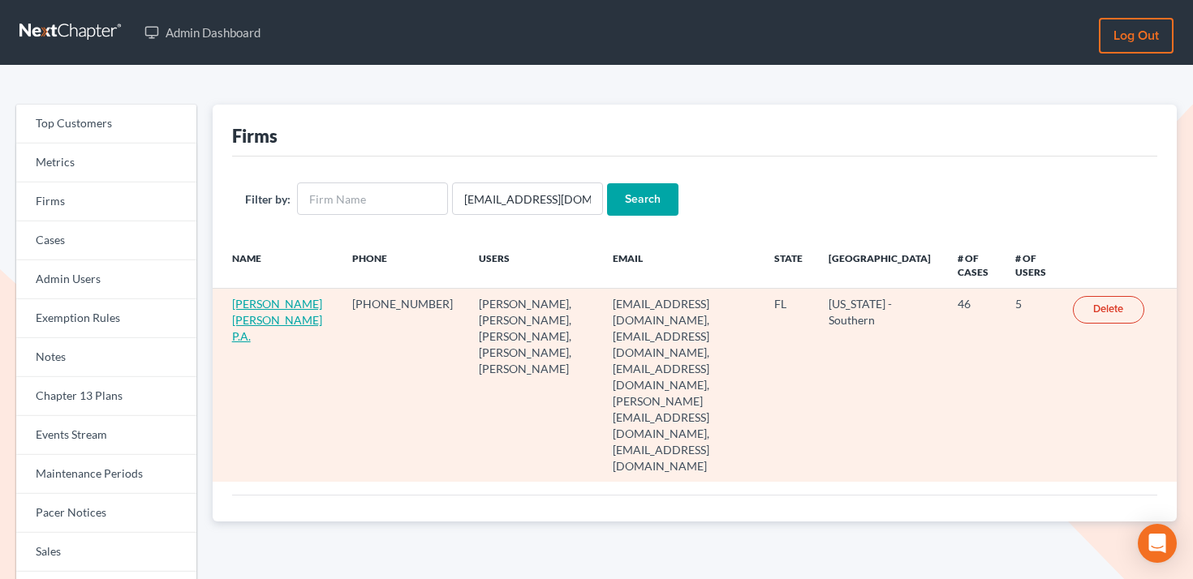
click at [255, 313] on link "[PERSON_NAME] [PERSON_NAME] P.A." at bounding box center [277, 320] width 90 height 46
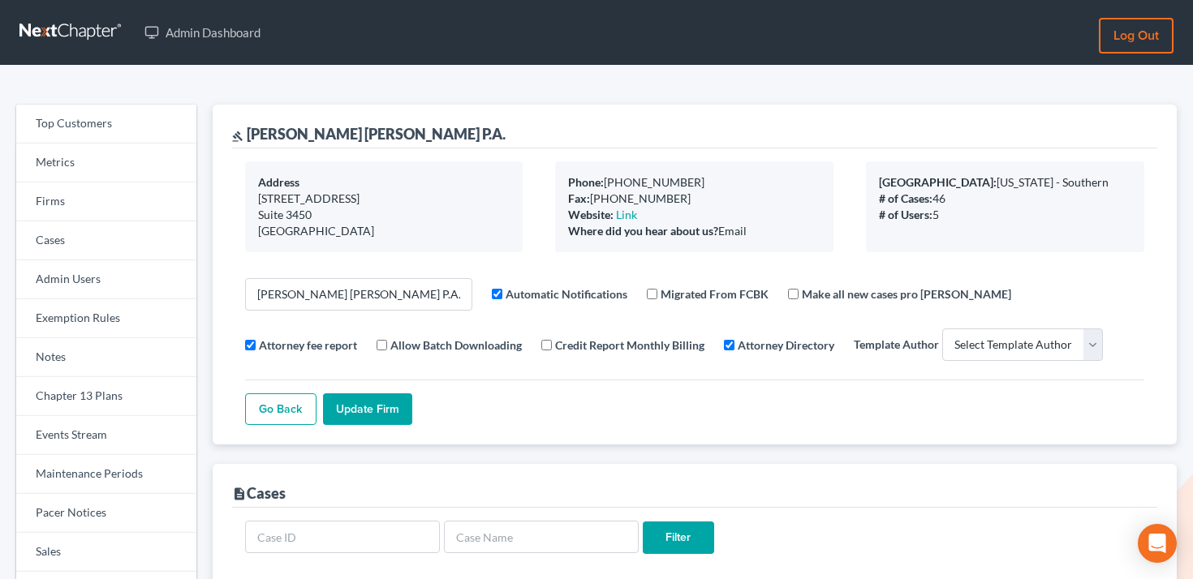
select select
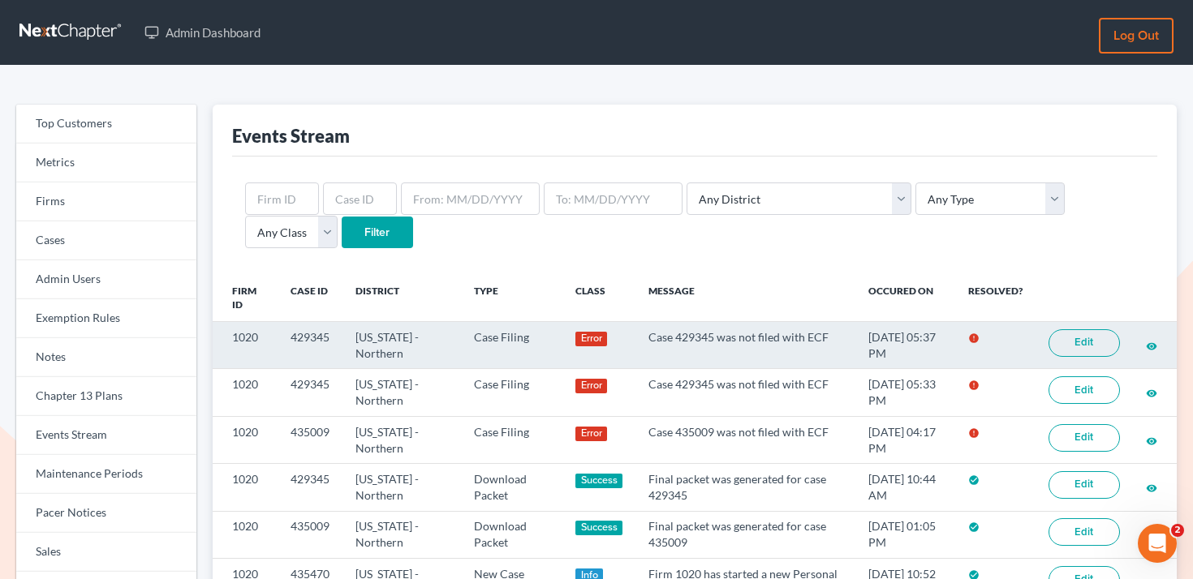
click at [255, 339] on td "1020" at bounding box center [245, 345] width 65 height 47
click at [246, 332] on td "1020" at bounding box center [245, 345] width 65 height 47
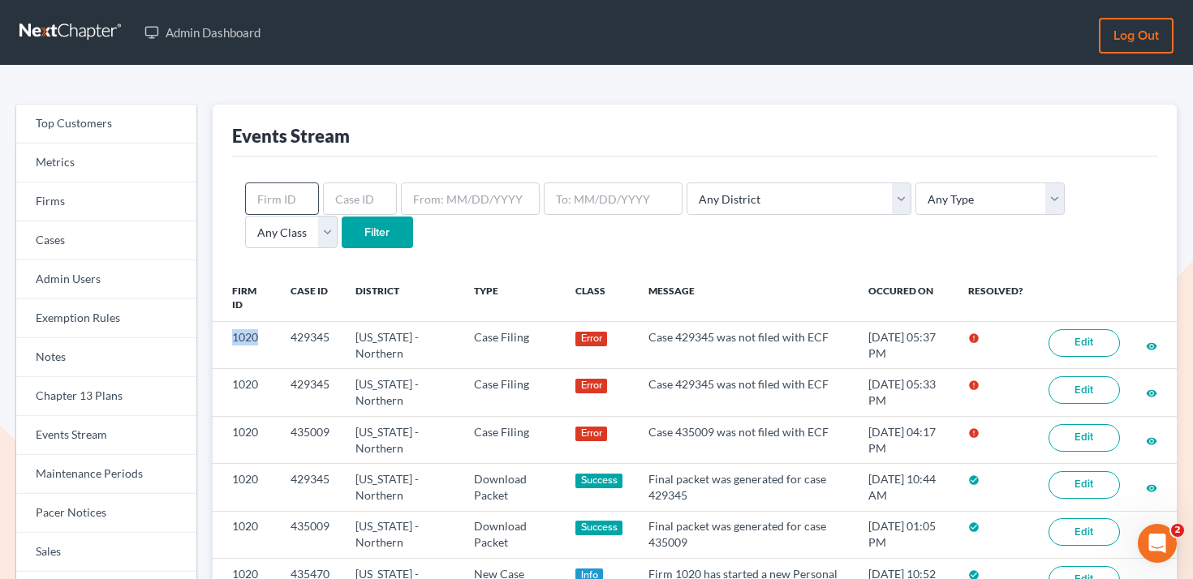
copy td "1020"
click at [288, 189] on input "text" at bounding box center [282, 199] width 74 height 32
paste input "1020"
type input "1020"
click at [342, 233] on input "Filter" at bounding box center [377, 233] width 71 height 32
